Goal: Book appointment/travel/reservation

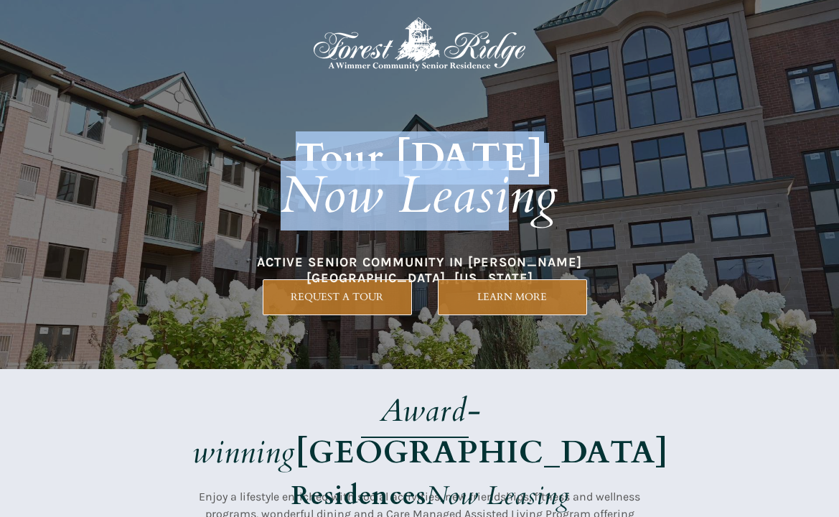
drag, startPoint x: 308, startPoint y: 182, endPoint x: 598, endPoint y: 255, distance: 299.5
click at [588, 255] on h1 "Tour [DATE] Now Leasing" at bounding box center [420, 164] width 614 height 208
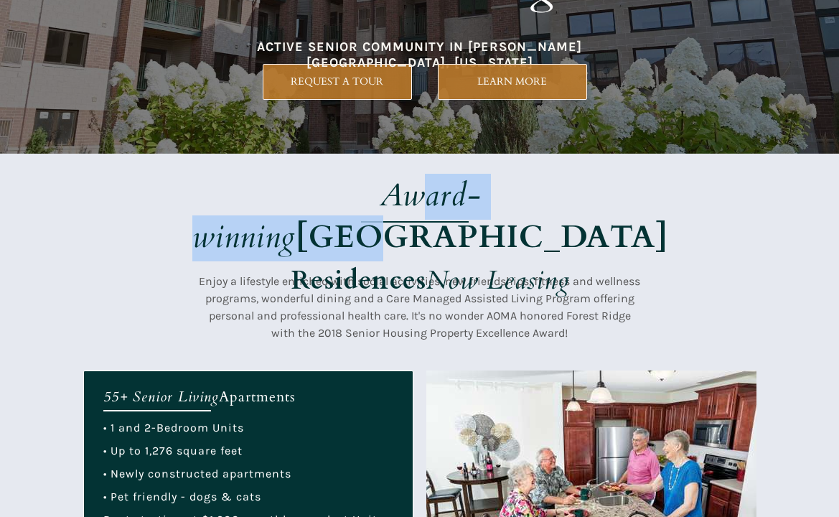
drag, startPoint x: 268, startPoint y: 197, endPoint x: 627, endPoint y: 212, distance: 359.7
click at [585, 210] on span "Award-winning Forest Ridge" at bounding box center [430, 219] width 476 height 64
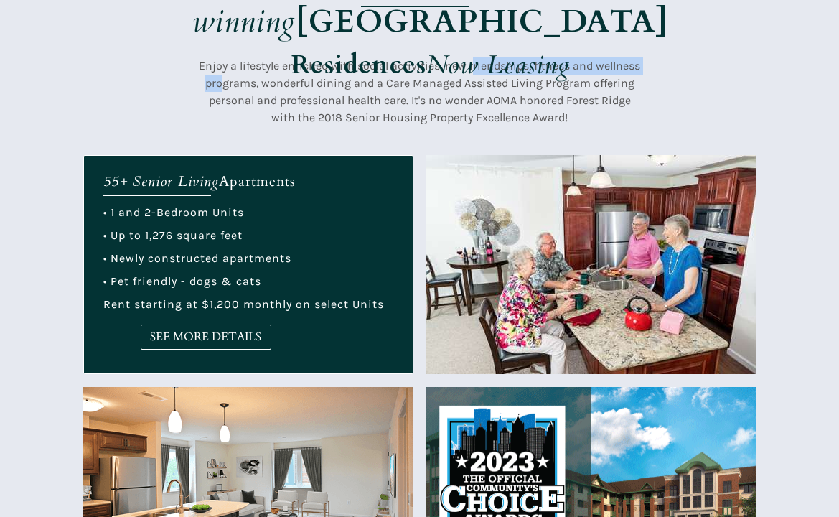
drag, startPoint x: 311, startPoint y: 75, endPoint x: 725, endPoint y: 98, distance: 415.3
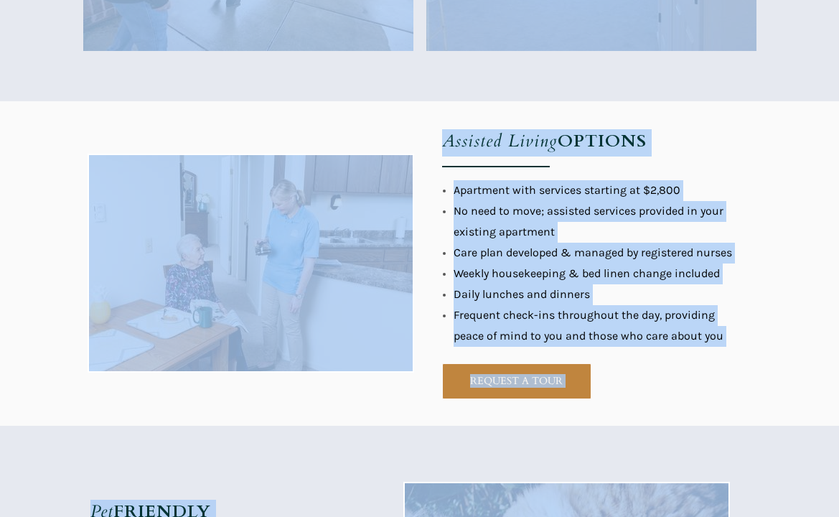
scroll to position [1220, 0]
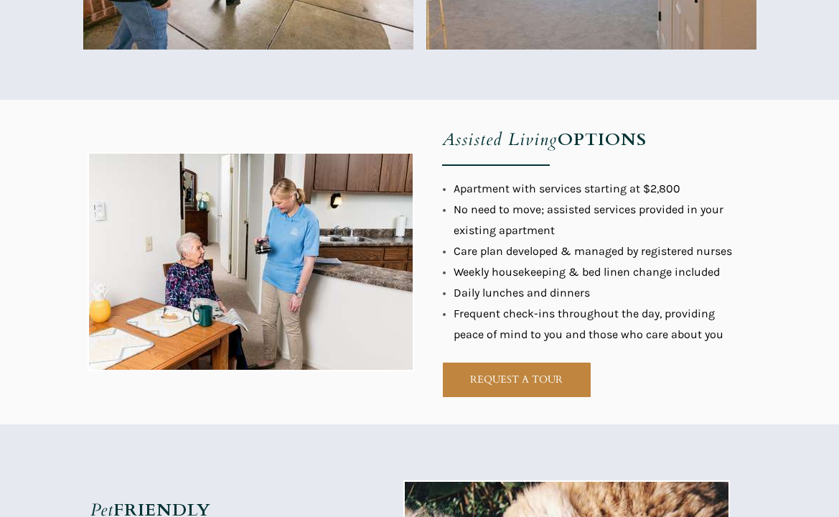
click at [426, 197] on div at bounding box center [419, 262] width 673 height 324
drag, startPoint x: 506, startPoint y: 136, endPoint x: 492, endPoint y: 196, distance: 61.8
click at [610, 153] on p "Assisted Living OPTIONS" at bounding box center [566, 141] width 249 height 27
drag, startPoint x: 515, startPoint y: 208, endPoint x: 522, endPoint y: 222, distance: 15.1
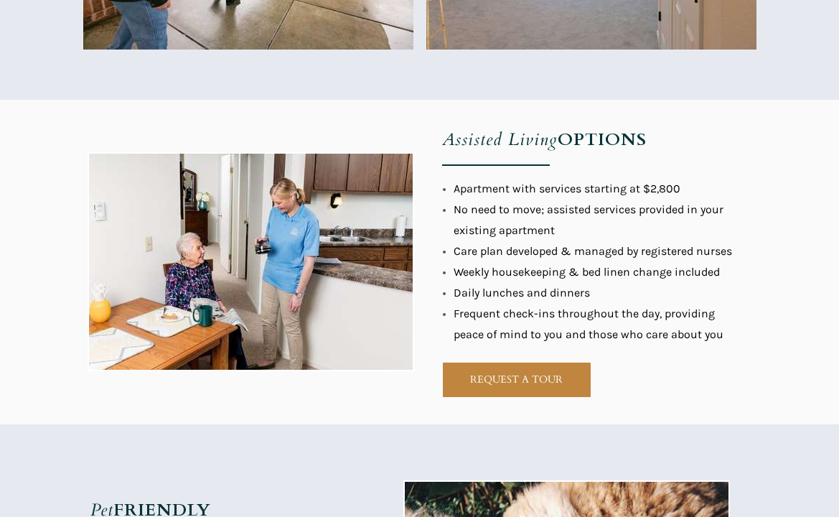
click at [550, 199] on li "No need to move; assisted services provided in your existing apartment" at bounding box center [599, 220] width 293 height 42
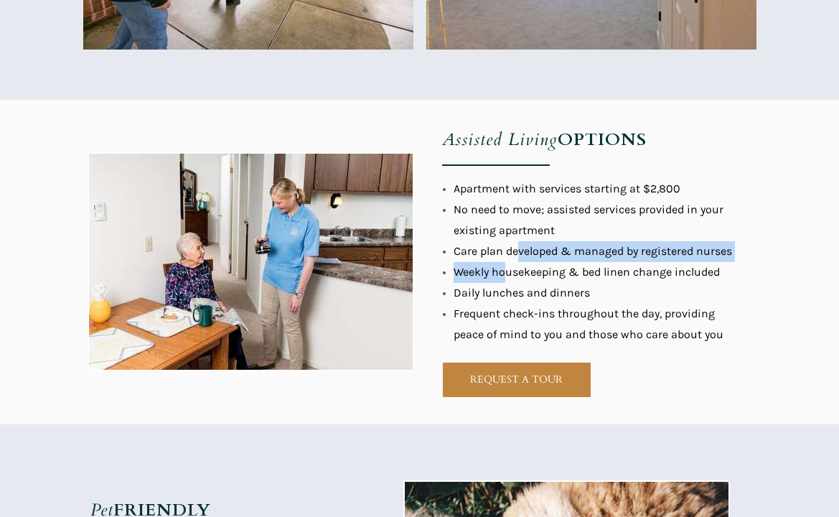
drag, startPoint x: 503, startPoint y: 270, endPoint x: 497, endPoint y: 287, distance: 18.2
click at [485, 294] on ul "Apartment with services starting at $2,800 No need to move; assisted services p…" at bounding box center [599, 262] width 293 height 166
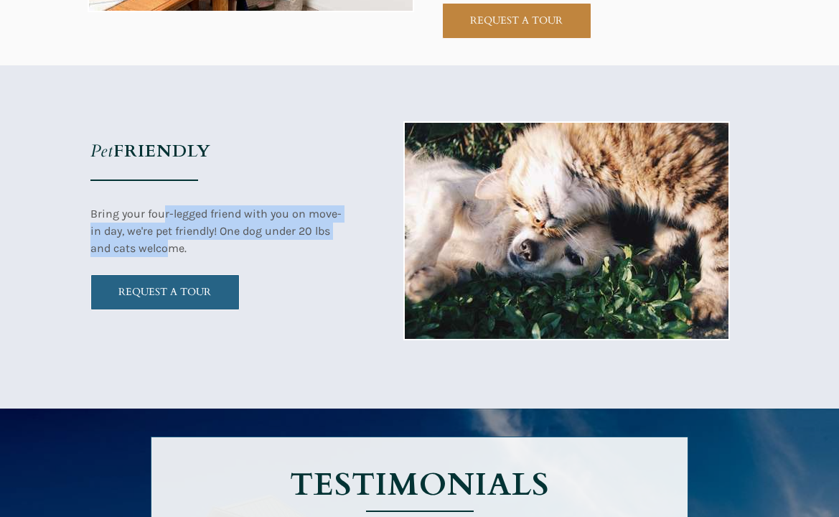
drag, startPoint x: 165, startPoint y: 217, endPoint x: 186, endPoint y: 283, distance: 69.2
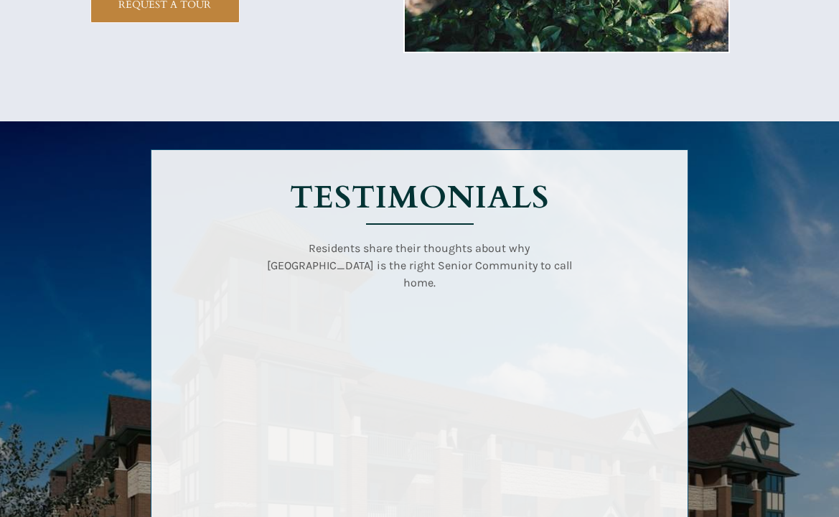
drag, startPoint x: 300, startPoint y: 222, endPoint x: 535, endPoint y: 226, distance: 235.4
click at [514, 229] on div "TESTIMONIALS Residents share their thoughts about why Forest Ridge is the right…" at bounding box center [419, 414] width 537 height 530
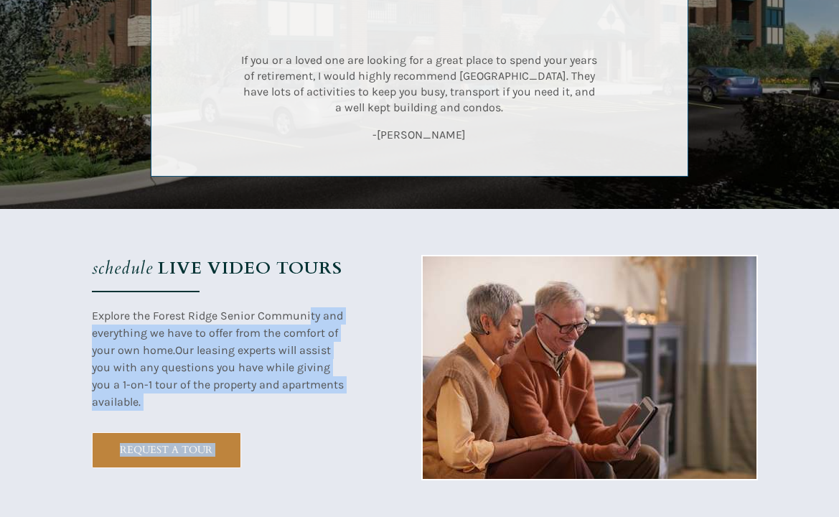
drag, startPoint x: 233, startPoint y: 199, endPoint x: 329, endPoint y: 284, distance: 128.6
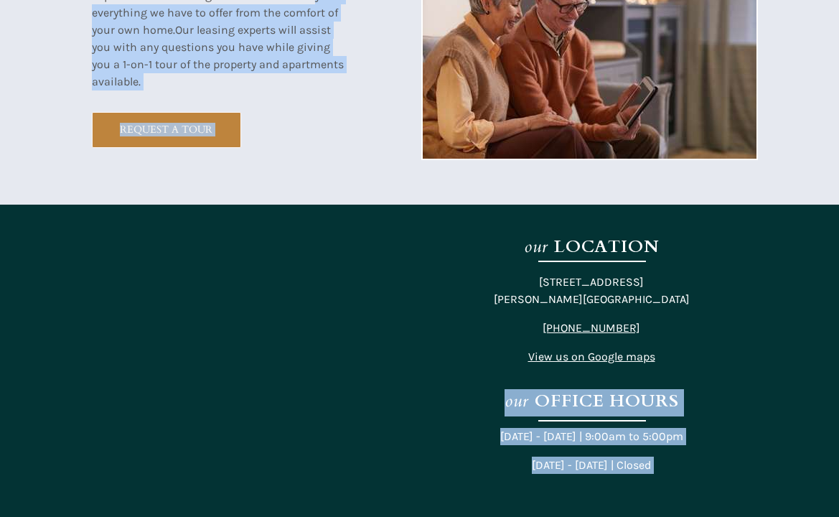
scroll to position [2798, 0]
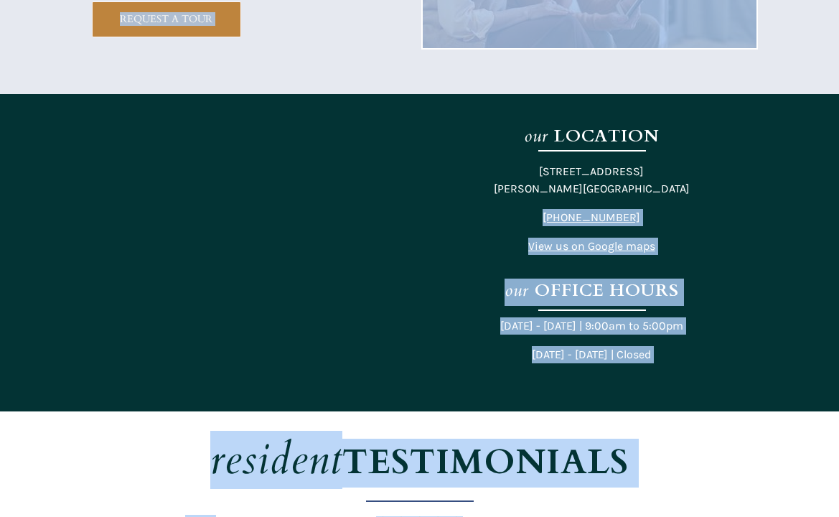
drag, startPoint x: 682, startPoint y: 239, endPoint x: 773, endPoint y: 292, distance: 105.5
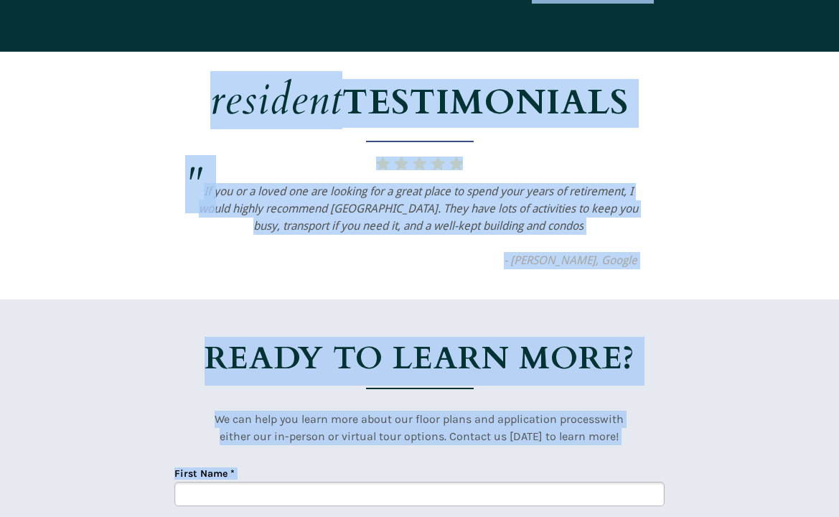
scroll to position [3300, 0]
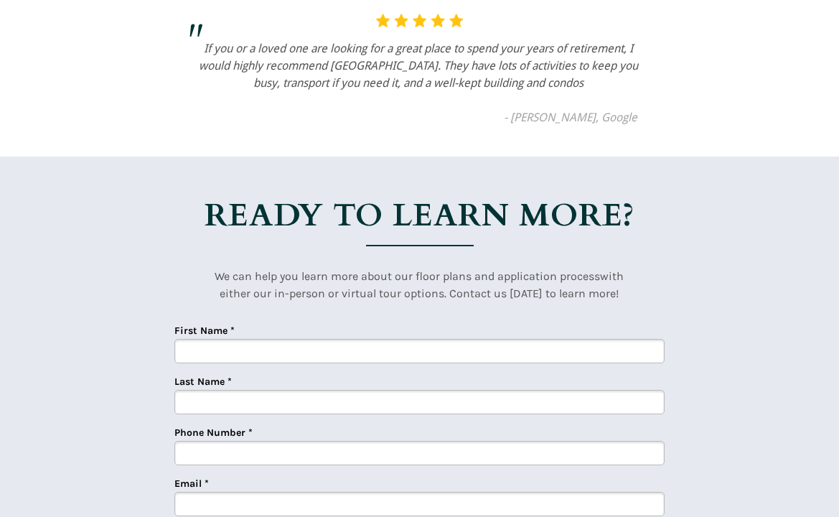
click at [477, 173] on div at bounding box center [419, 452] width 673 height 593
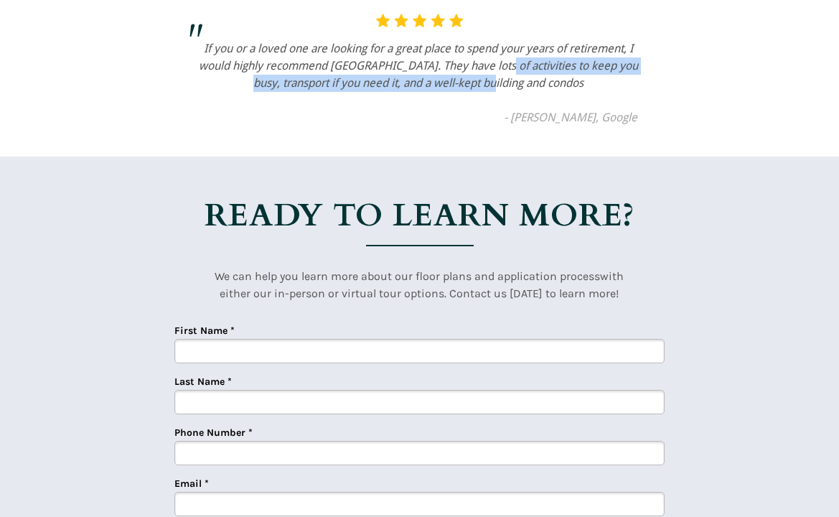
drag, startPoint x: 483, startPoint y: 136, endPoint x: 468, endPoint y: 171, distance: 38.2
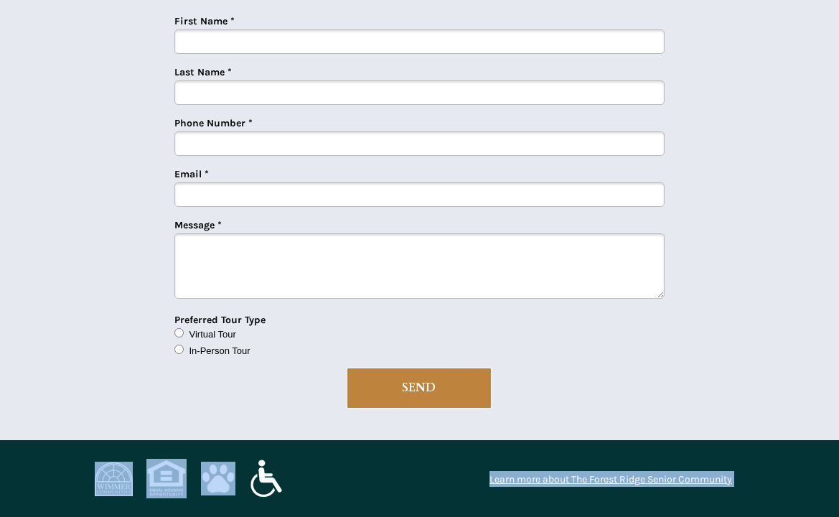
scroll to position [3610, 0]
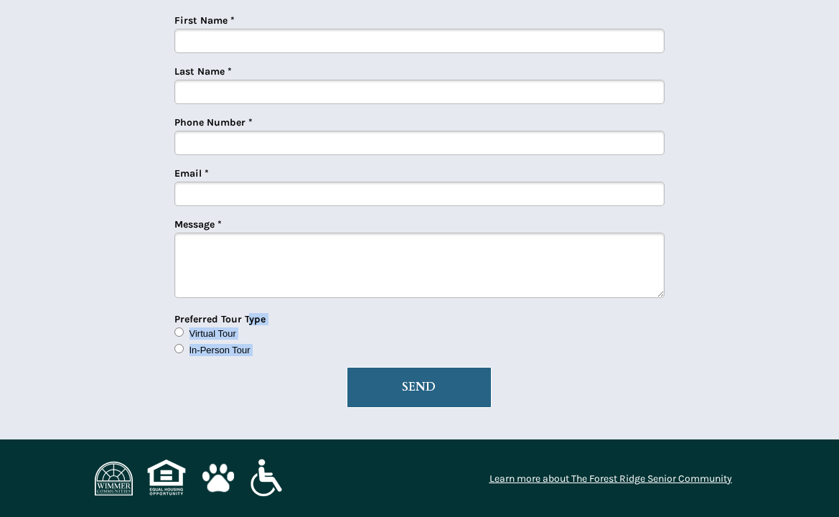
drag, startPoint x: 247, startPoint y: 316, endPoint x: 446, endPoint y: 370, distance: 205.7
click at [415, 15] on form "First Name * Last Name * Phone Number * Email * Message * Preferred Tour Type V…" at bounding box center [419, 15] width 490 height 0
